Goal: Transaction & Acquisition: Purchase product/service

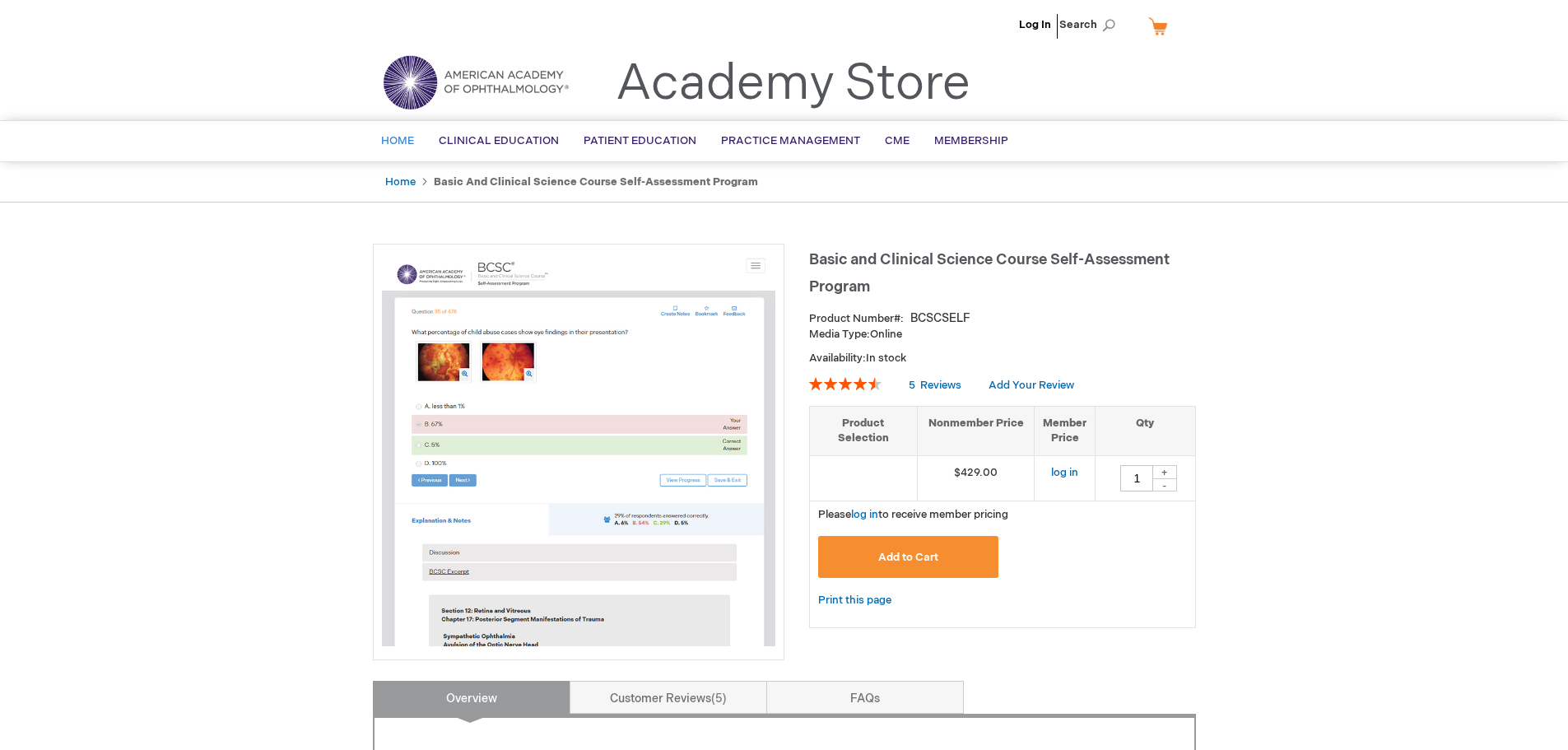
click at [395, 141] on span "Home" at bounding box center [397, 140] width 33 height 13
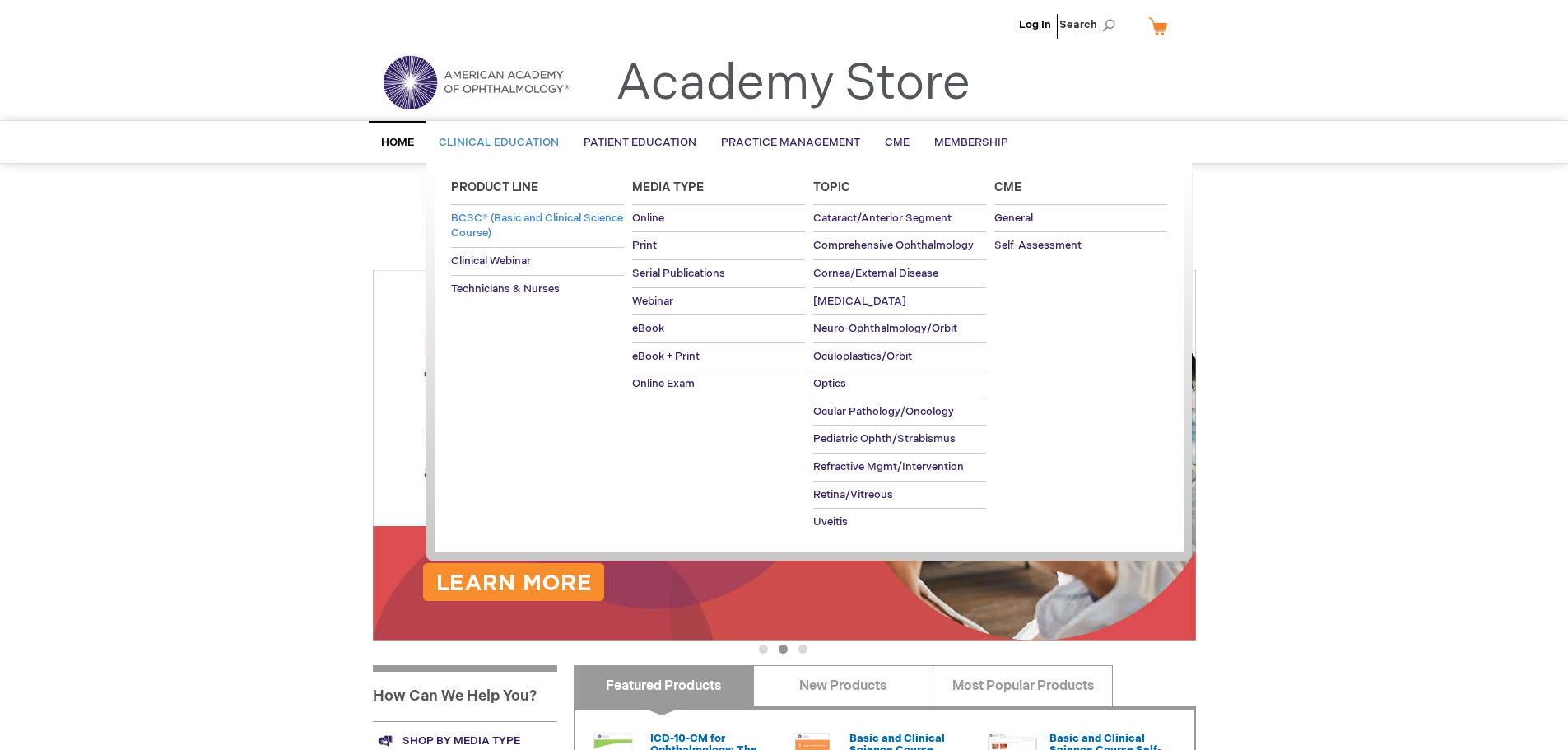
click at [501, 219] on span "BCSC® (Basic and Clinical Science Course)" at bounding box center [537, 226] width 172 height 29
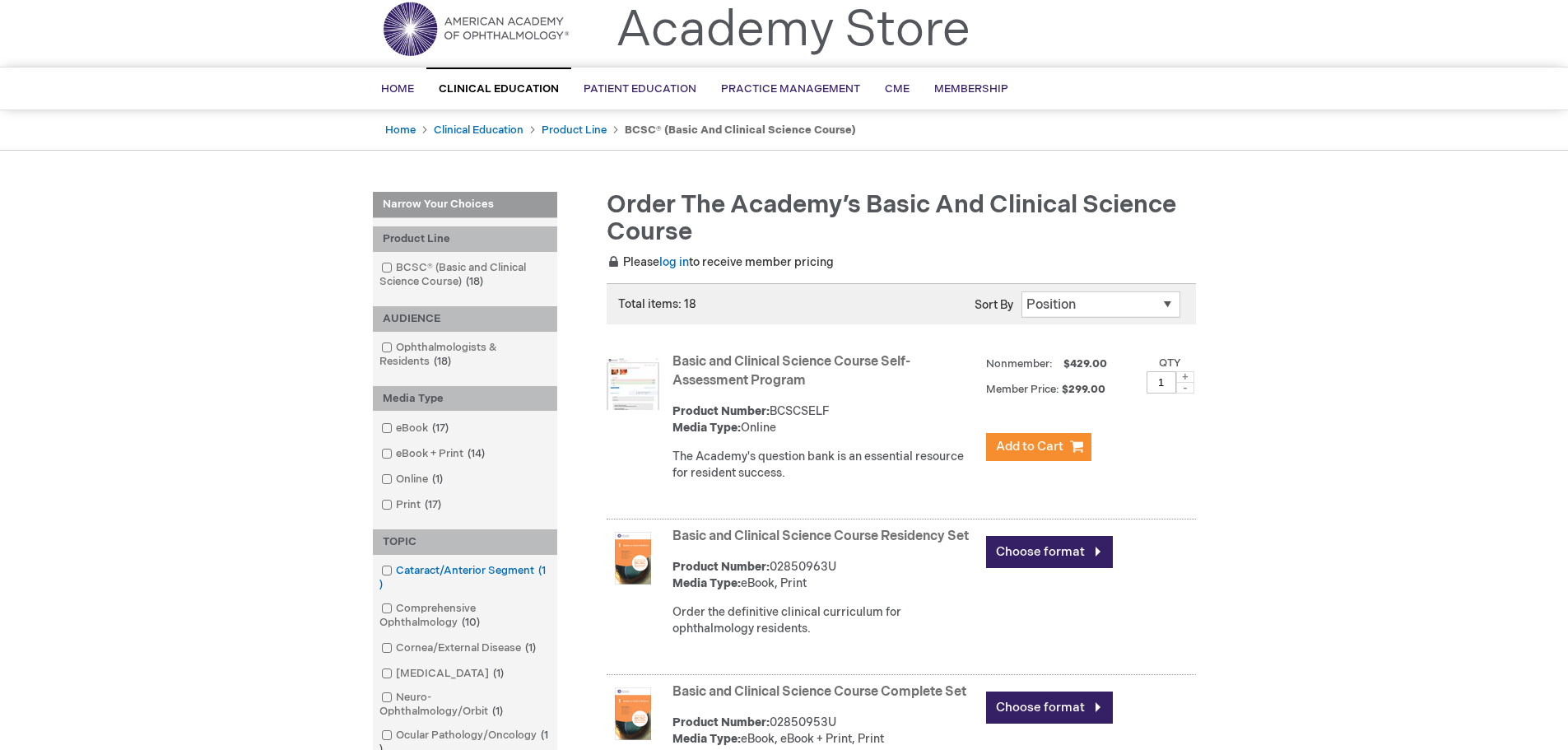
scroll to position [82, 0]
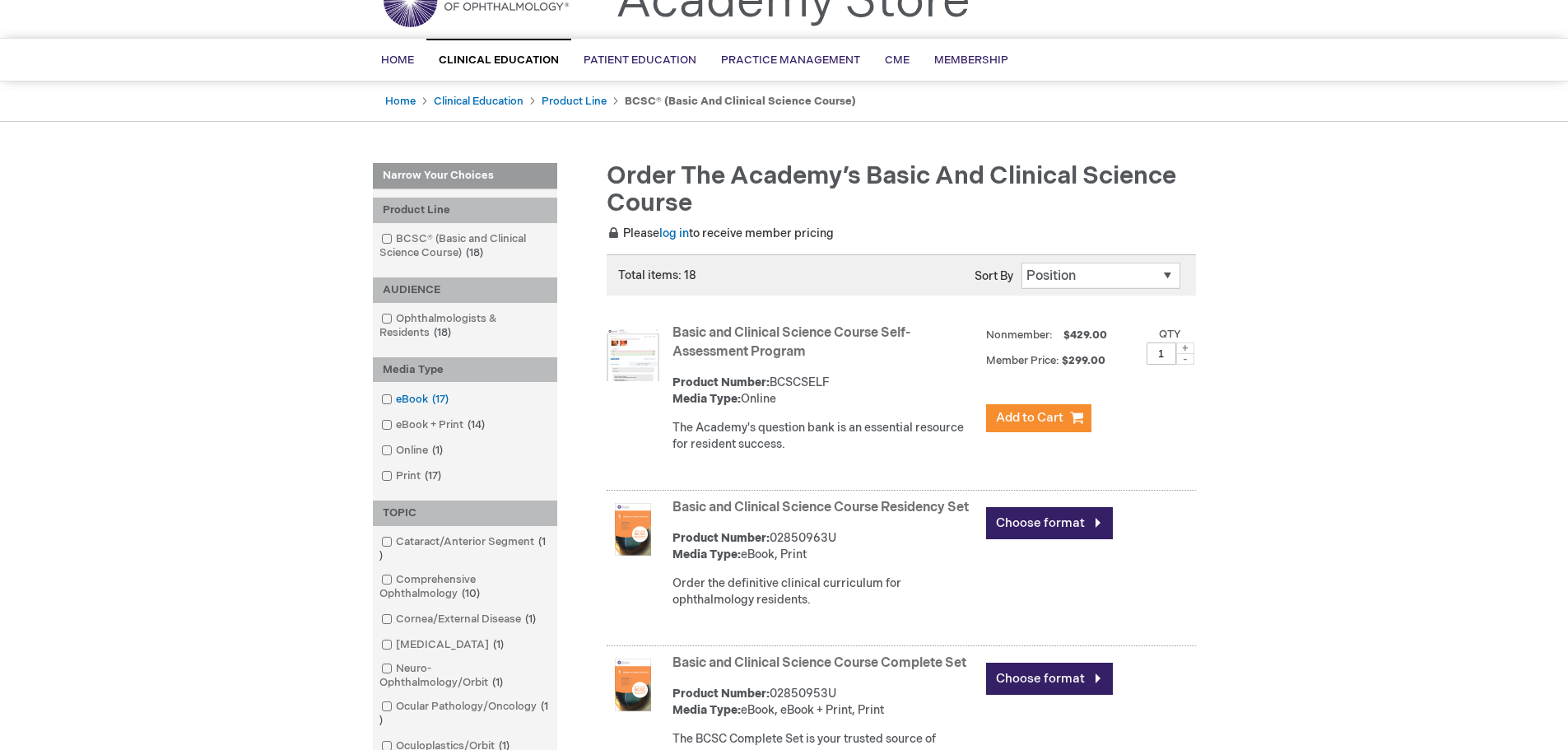
click at [396, 397] on span at bounding box center [396, 399] width 0 height 13
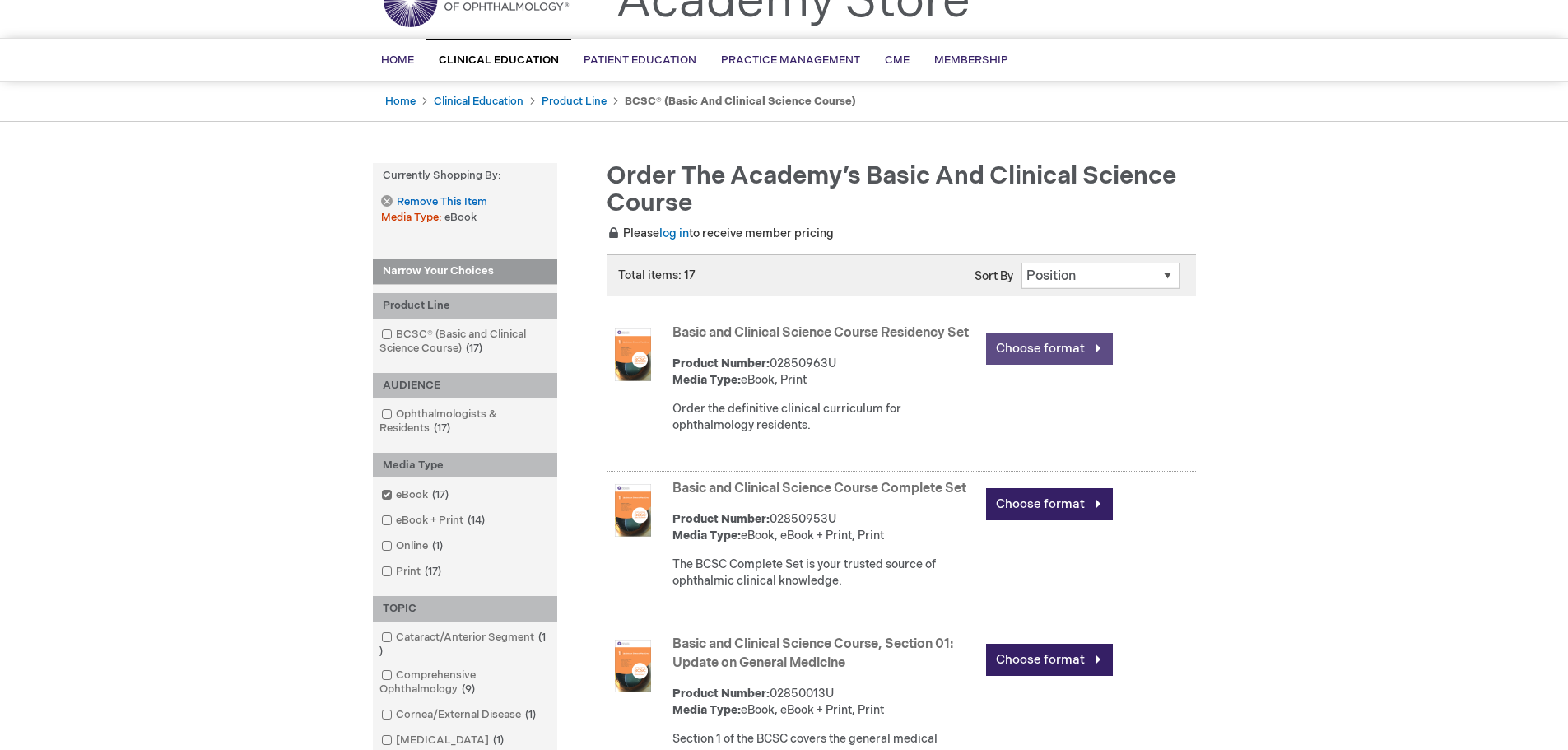
click at [1046, 354] on link "Choose format" at bounding box center [1049, 348] width 127 height 32
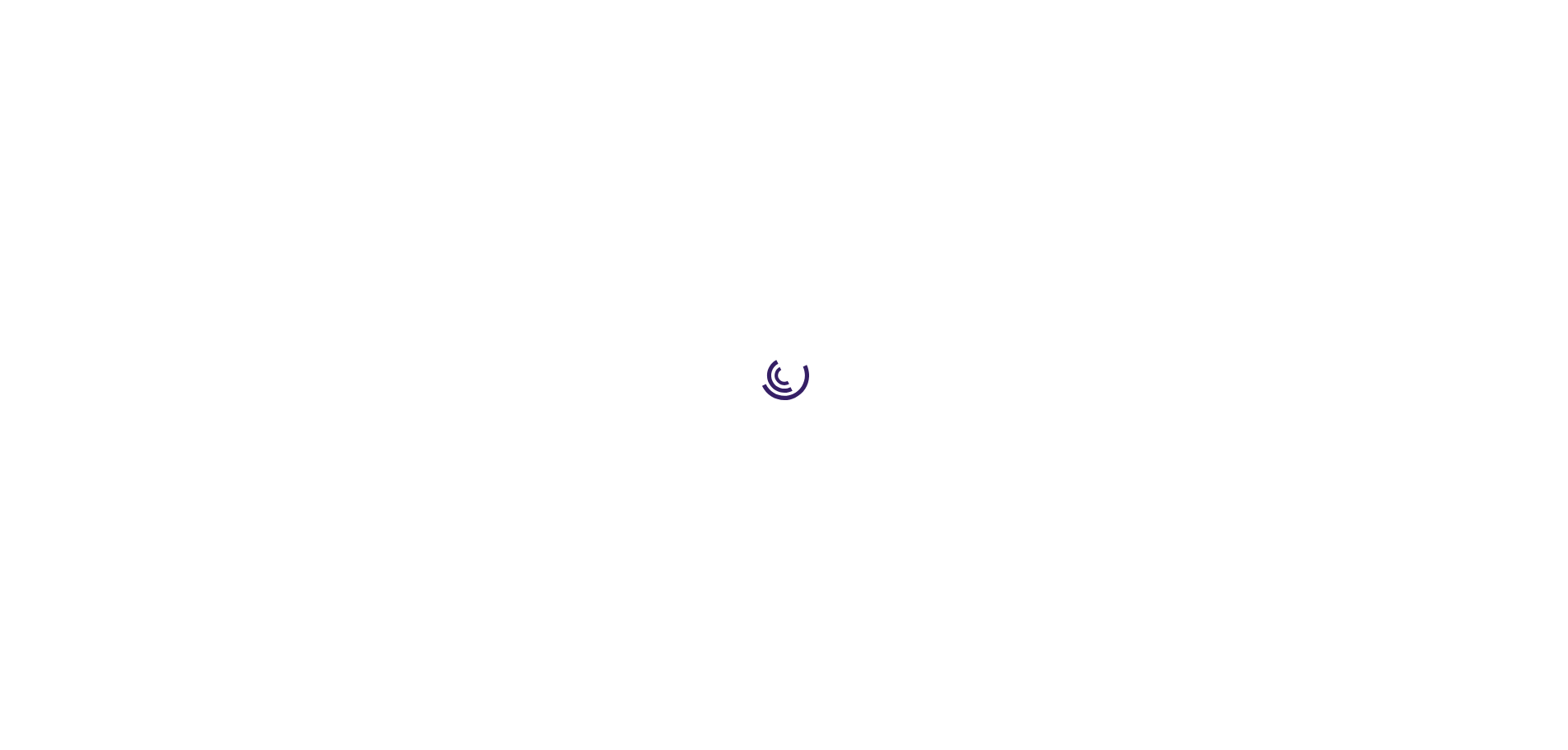
type input "0"
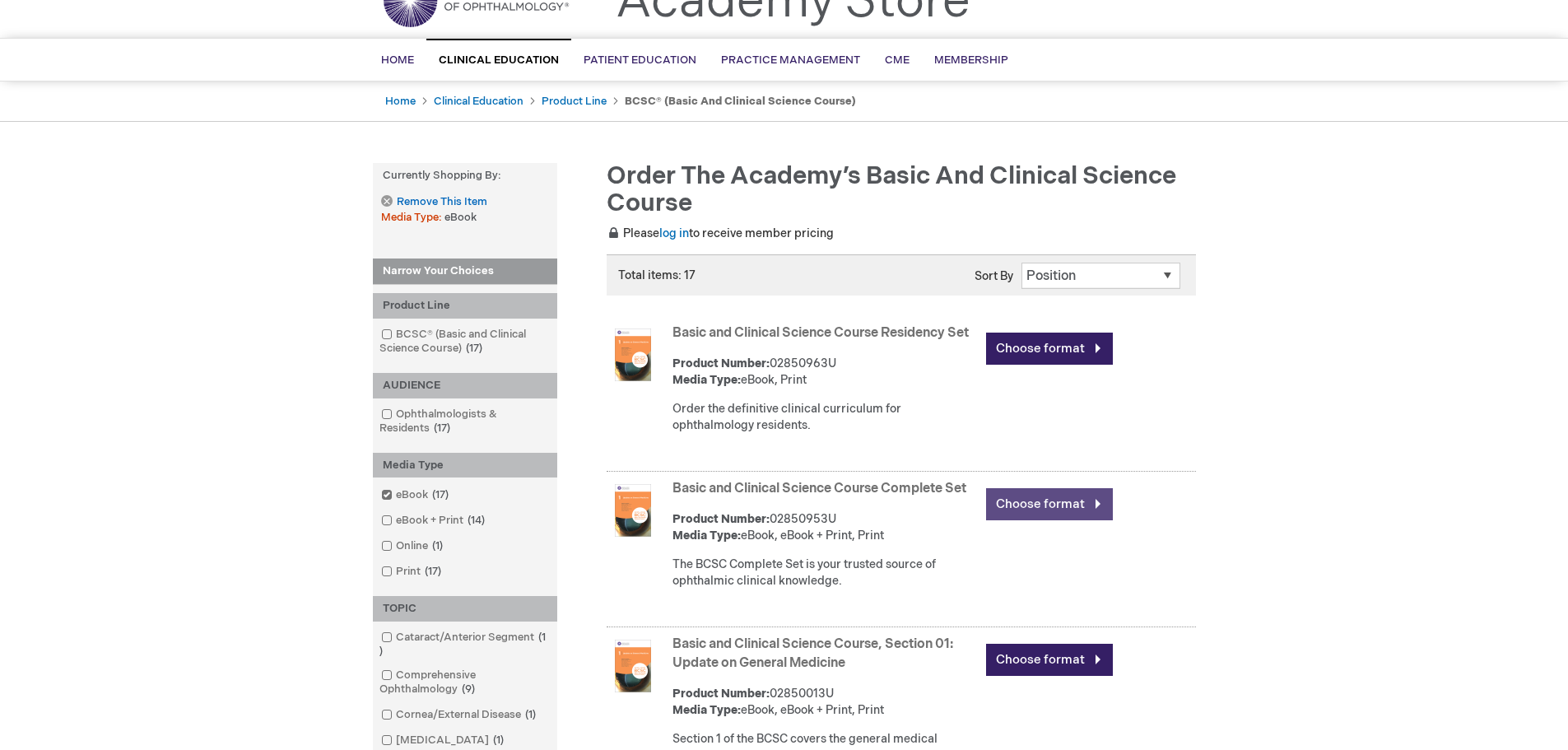
click at [1029, 520] on link "Choose format" at bounding box center [1049, 504] width 127 height 32
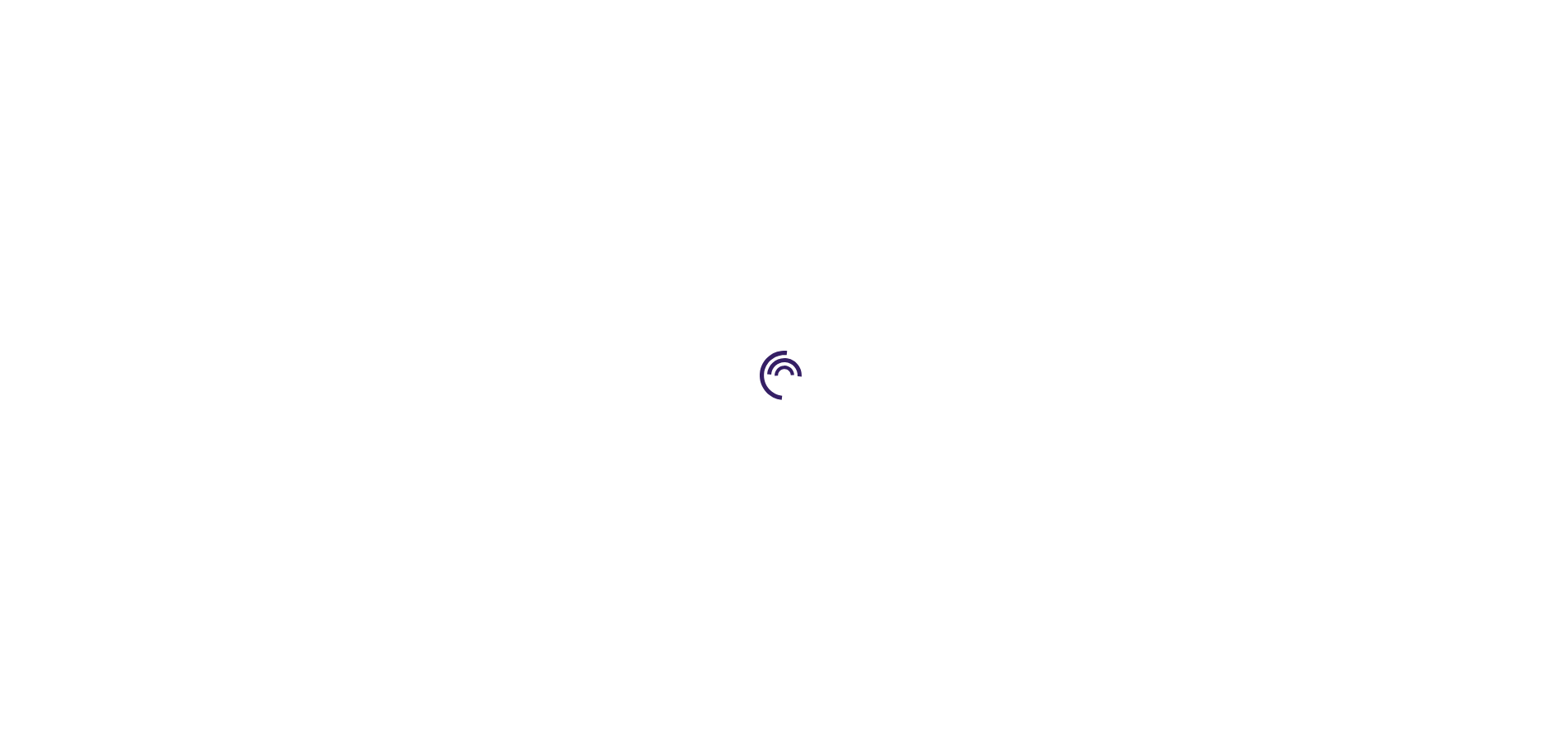
type input "0"
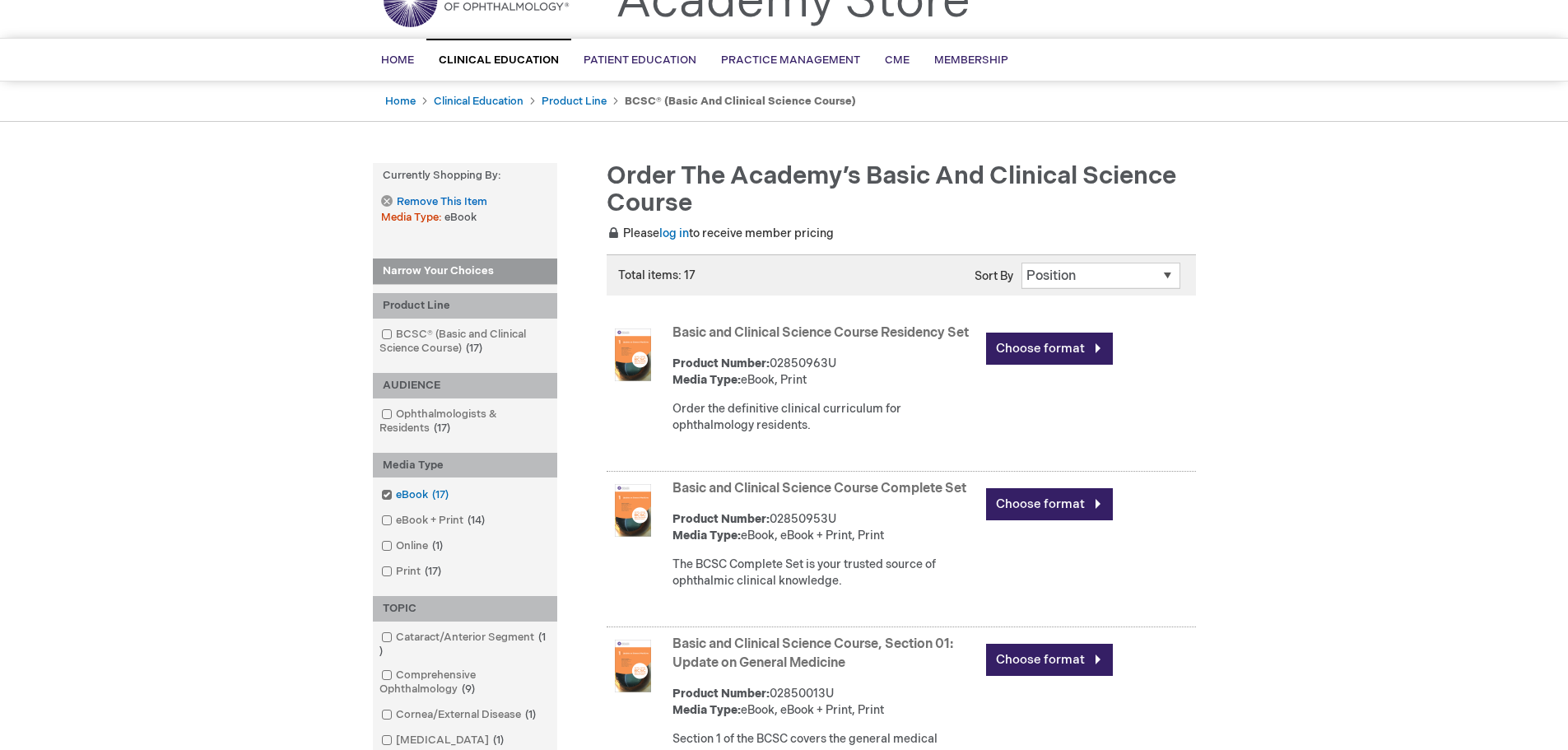
click at [396, 499] on span at bounding box center [396, 495] width 0 height 13
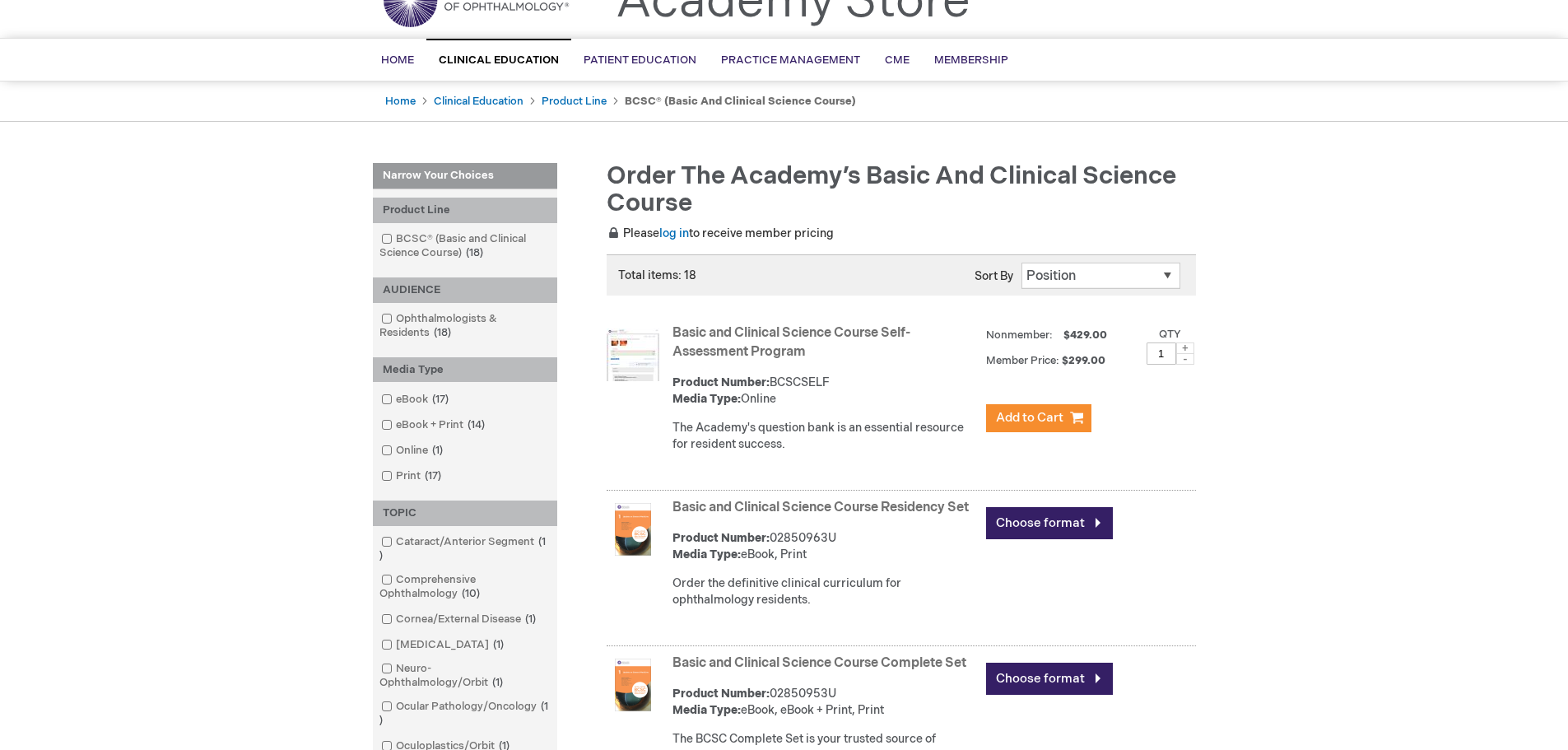
click at [776, 335] on link "Basic and Clinical Science Course Self-Assessment Program" at bounding box center [791, 343] width 238 height 35
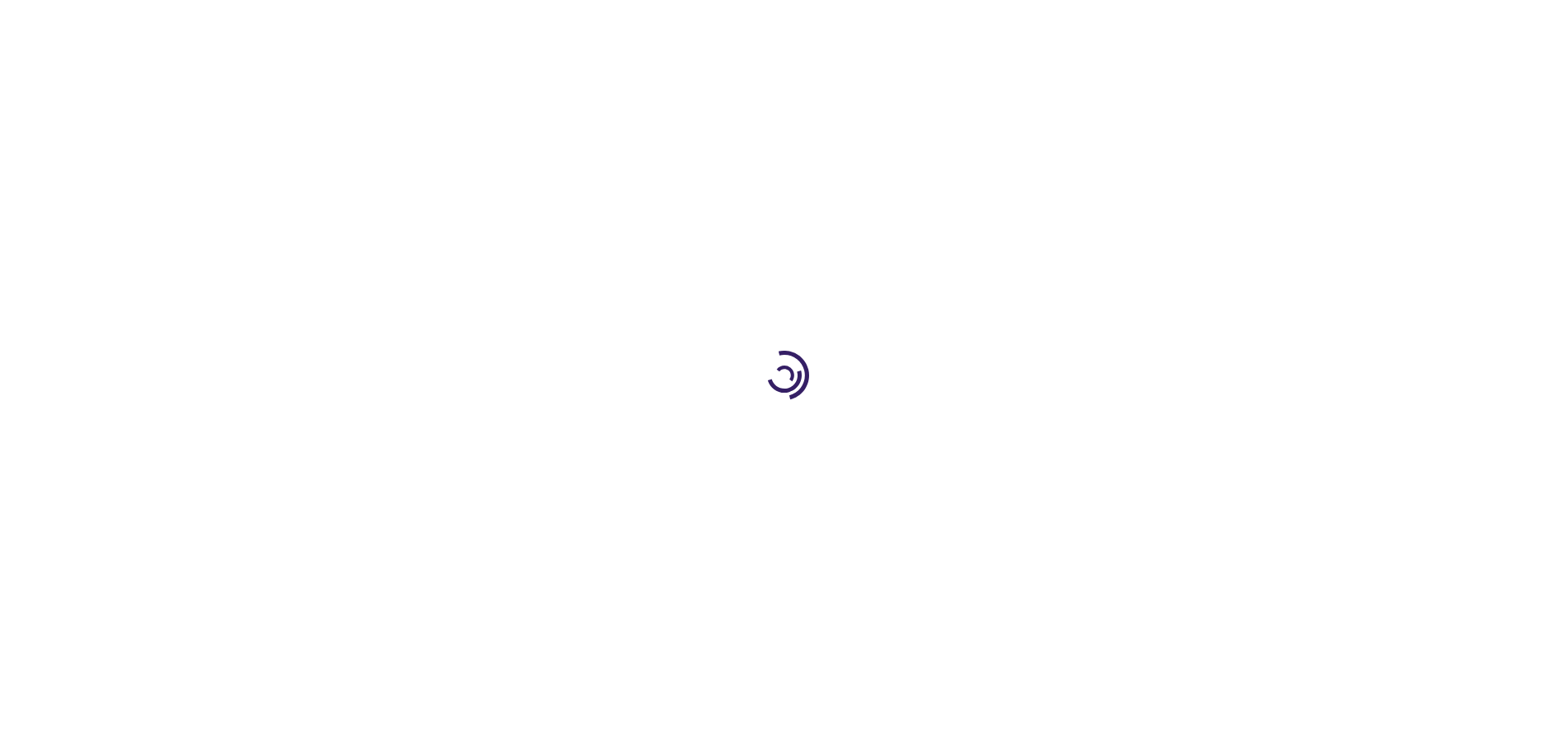
type input "1"
